Goal: Task Accomplishment & Management: Manage account settings

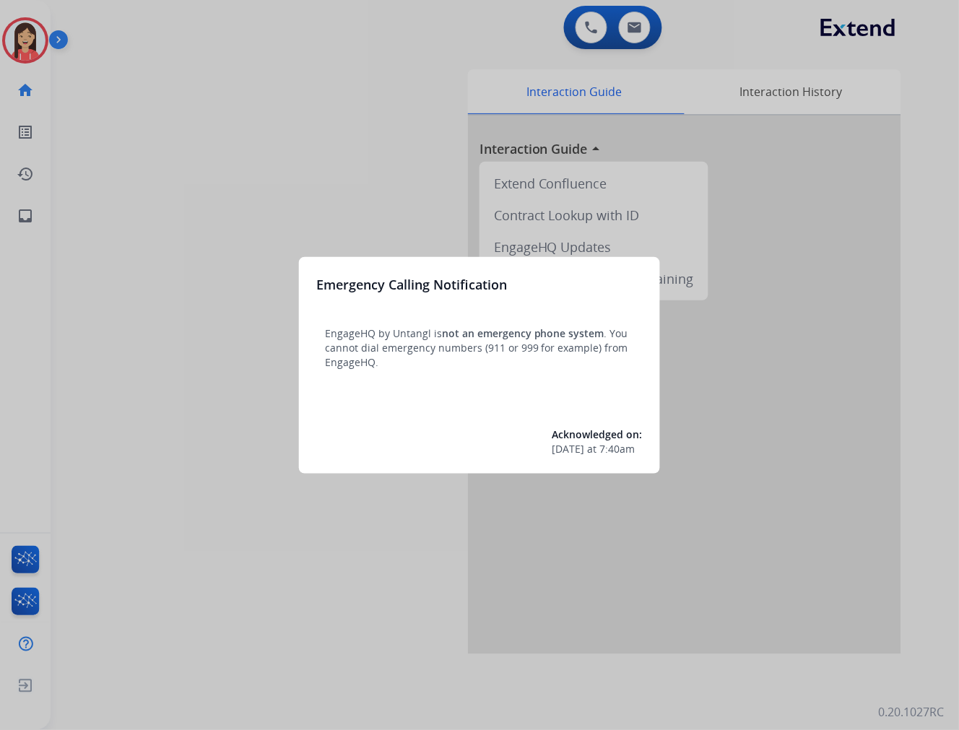
click at [298, 128] on div at bounding box center [479, 365] width 959 height 730
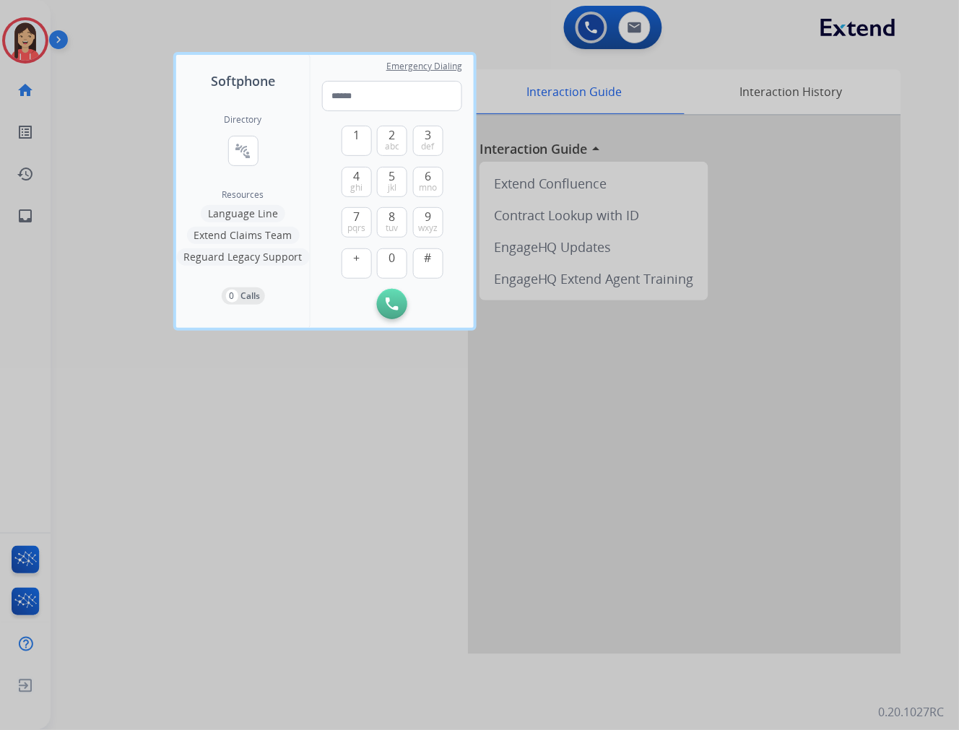
click at [264, 482] on div at bounding box center [479, 365] width 959 height 730
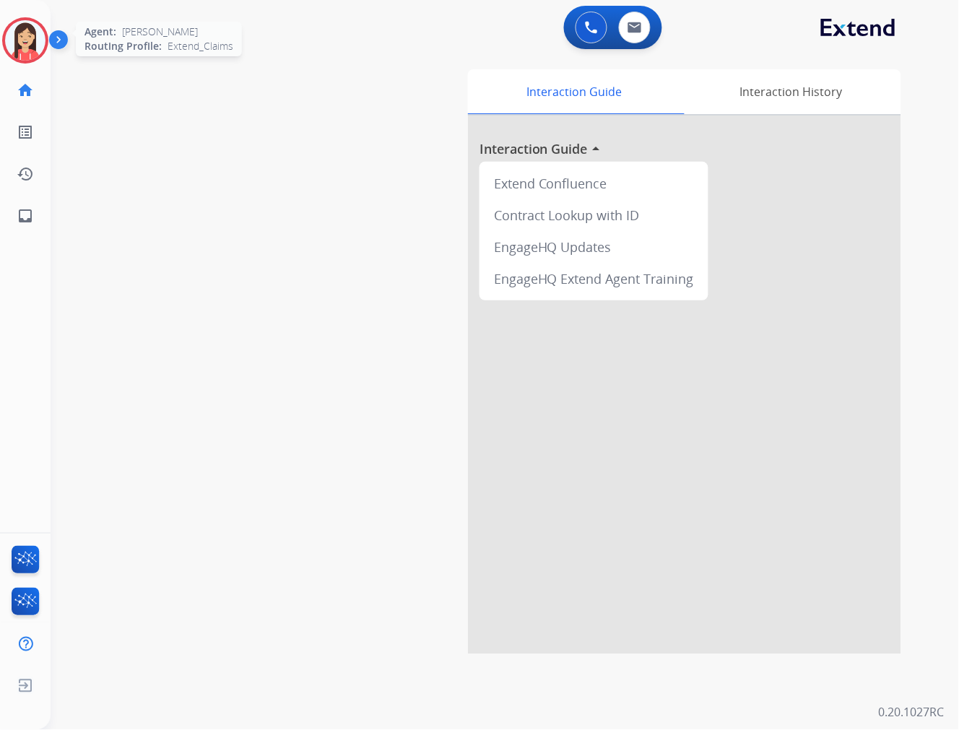
click at [20, 53] on img at bounding box center [25, 40] width 40 height 40
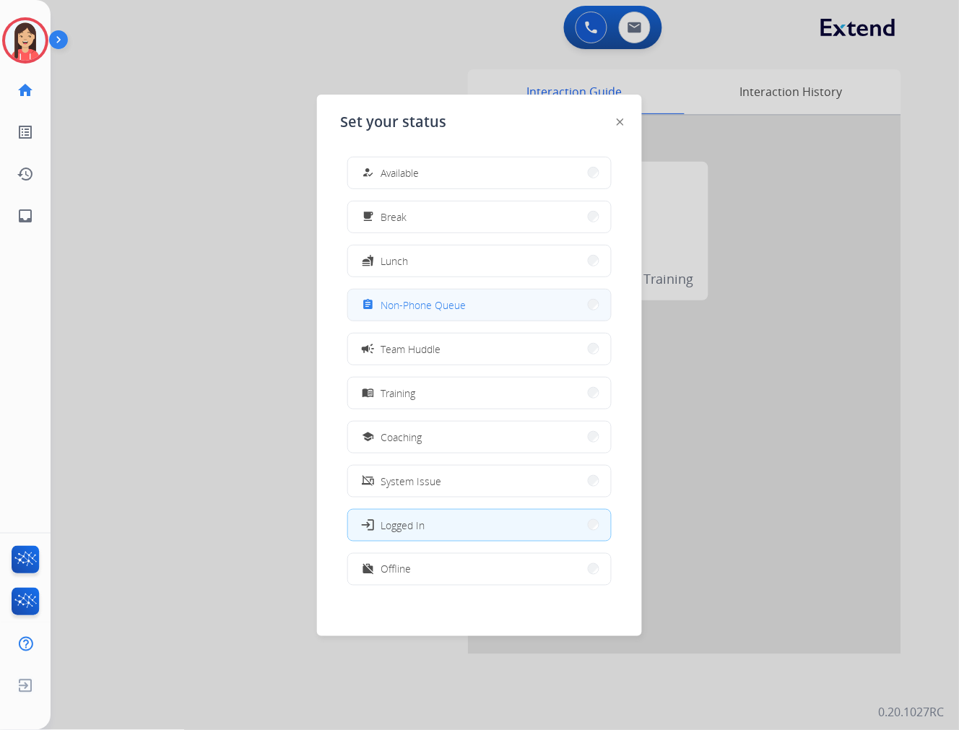
click at [453, 309] on span "Non-Phone Queue" at bounding box center [423, 305] width 85 height 15
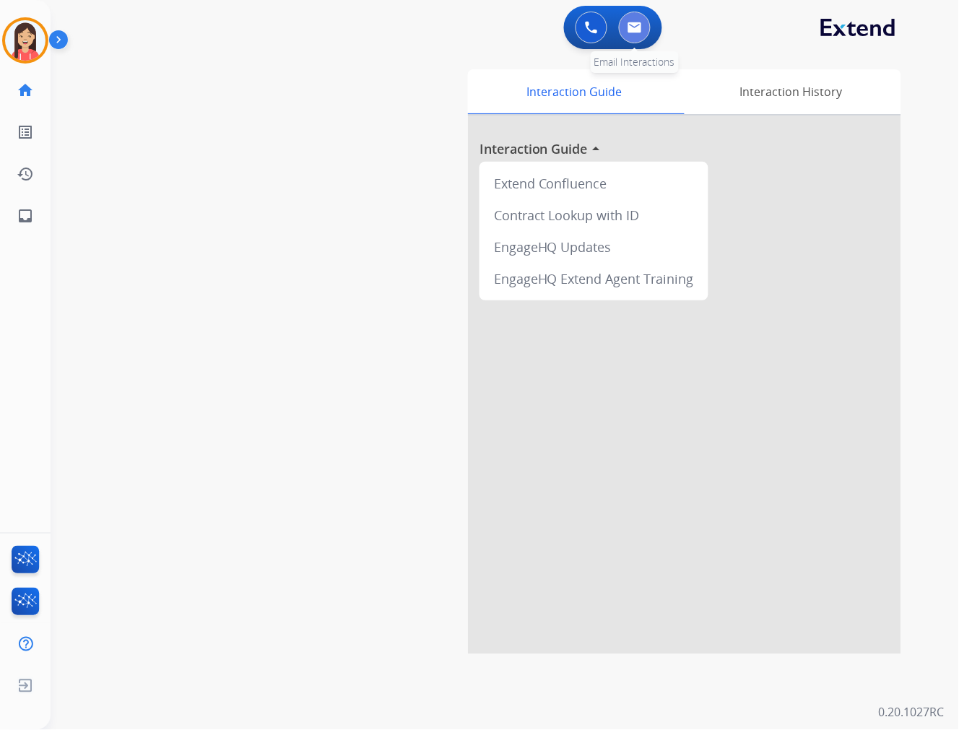
click at [641, 32] on button at bounding box center [635, 28] width 32 height 32
select select "**********"
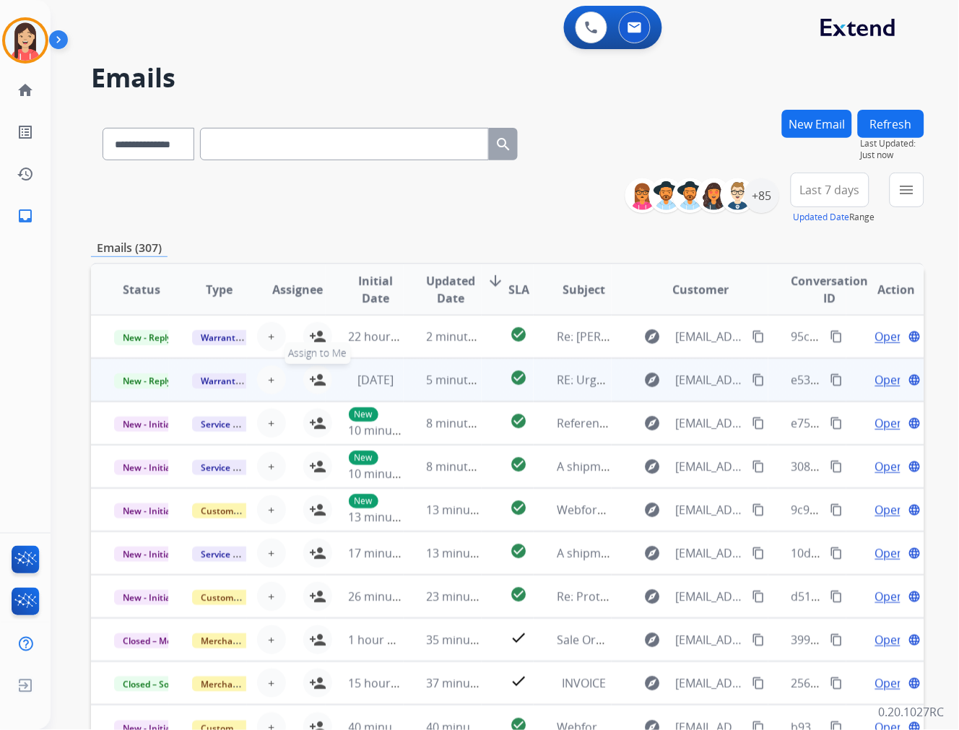
click at [315, 383] on mat-icon "person_add" at bounding box center [317, 379] width 17 height 17
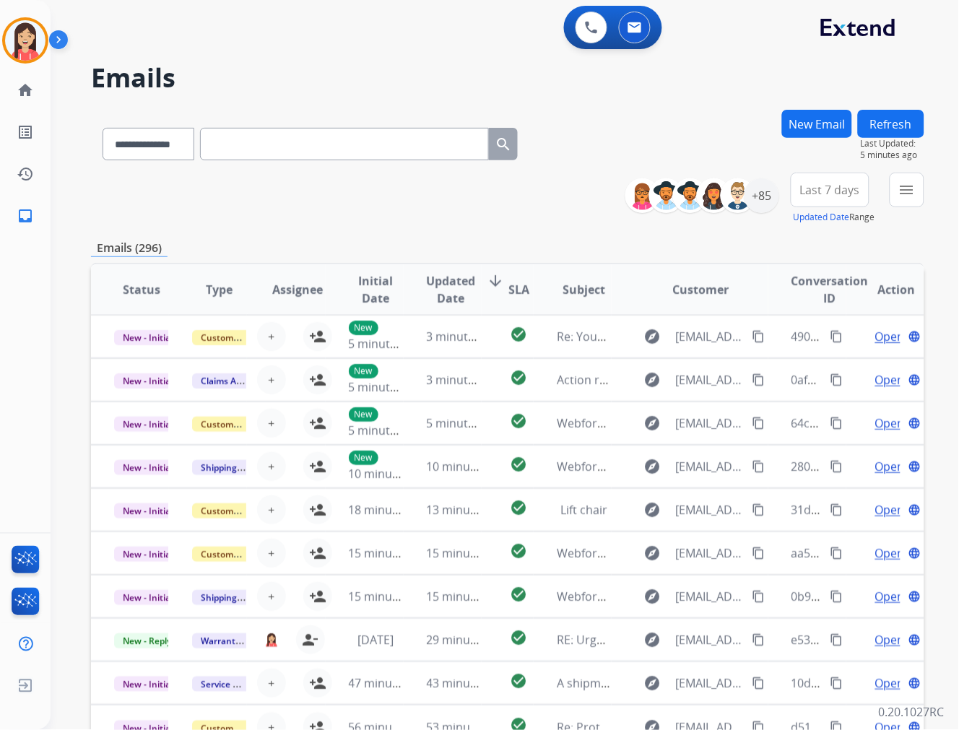
click at [396, 71] on h2 "Emails" at bounding box center [507, 78] width 833 height 29
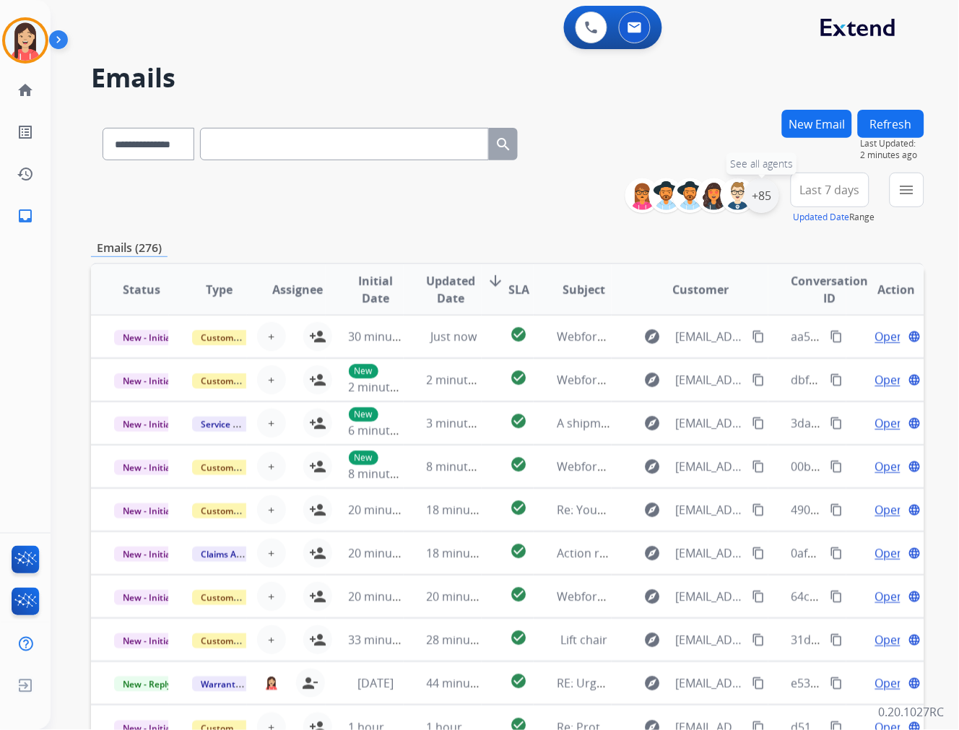
click at [768, 199] on div "+85" at bounding box center [761, 195] width 35 height 35
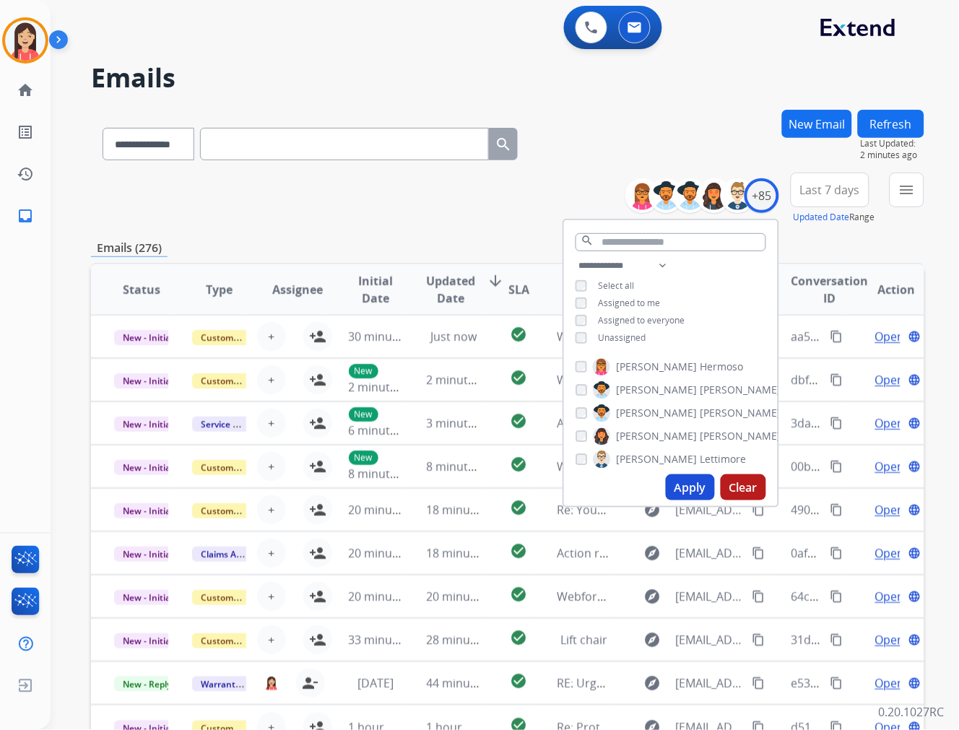
click at [630, 336] on span "Unassigned" at bounding box center [623, 337] width 48 height 12
click at [694, 482] on button "Apply" at bounding box center [690, 487] width 49 height 26
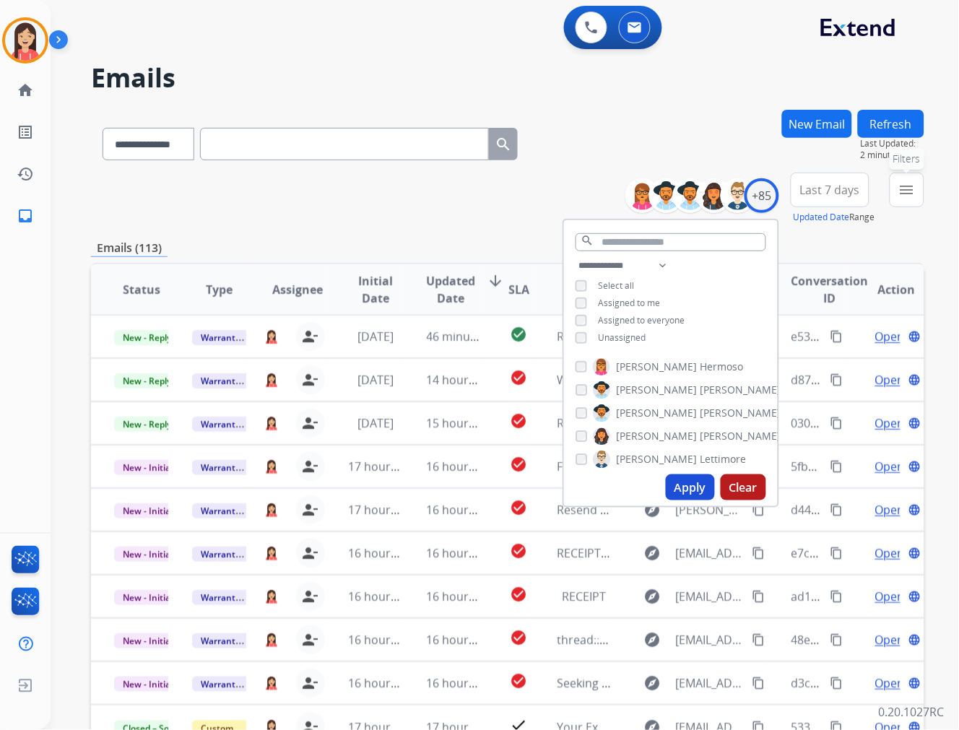
click at [863, 196] on mat-icon "menu" at bounding box center [906, 189] width 17 height 17
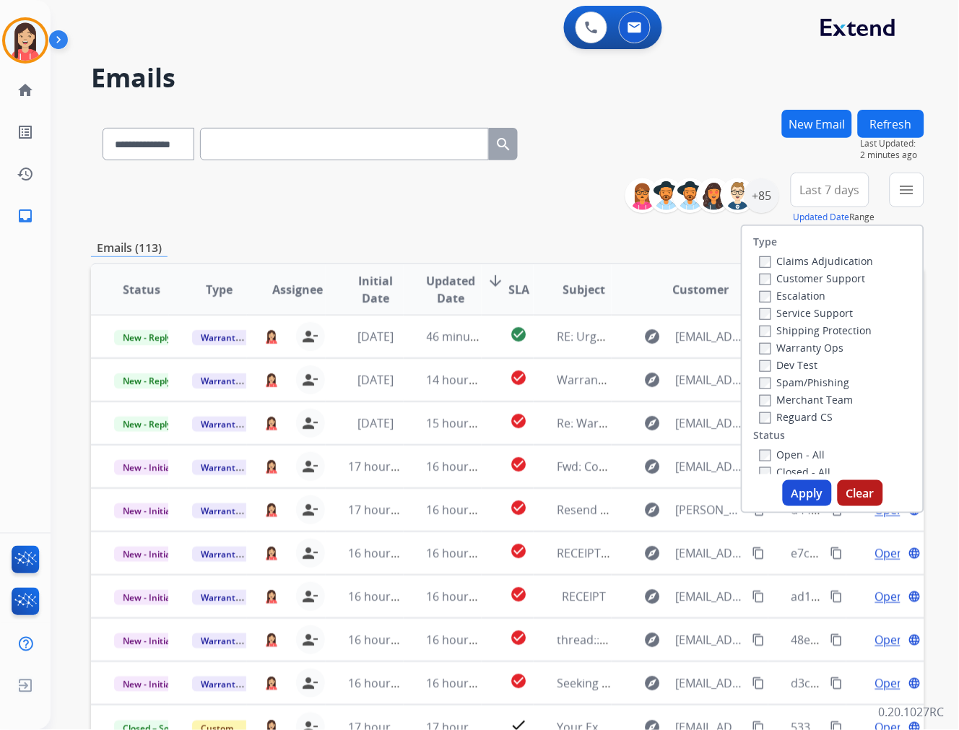
click at [764, 456] on label "Open - All" at bounding box center [793, 455] width 66 height 14
click at [803, 485] on button "Apply" at bounding box center [807, 493] width 49 height 26
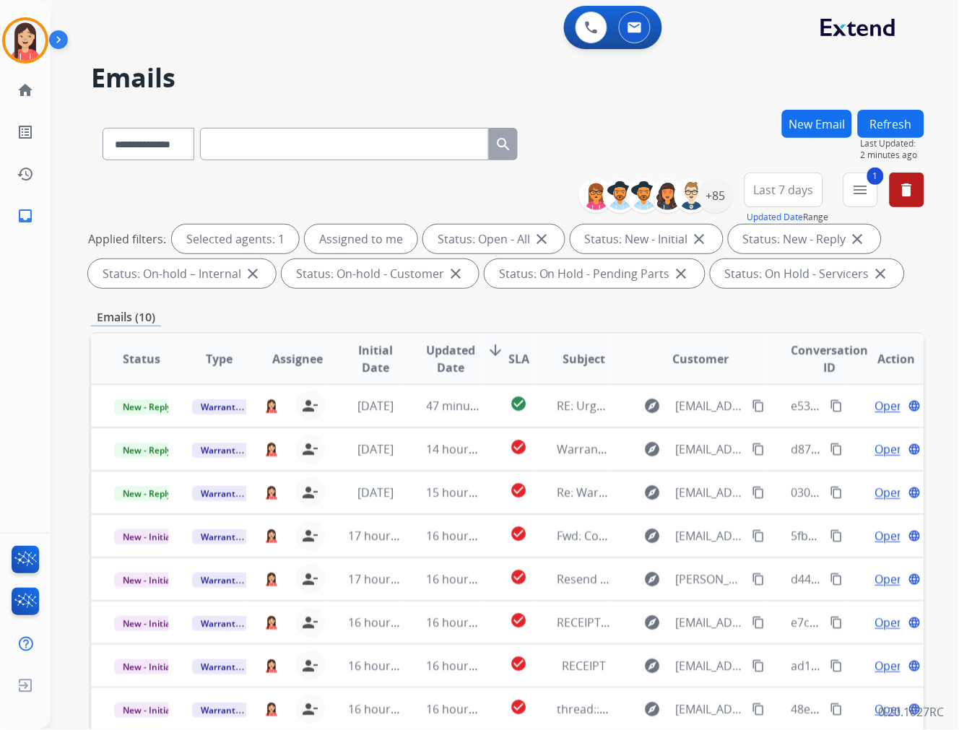
click at [456, 365] on span "Updated Date" at bounding box center [451, 359] width 49 height 35
